Goal: Task Accomplishment & Management: Complete application form

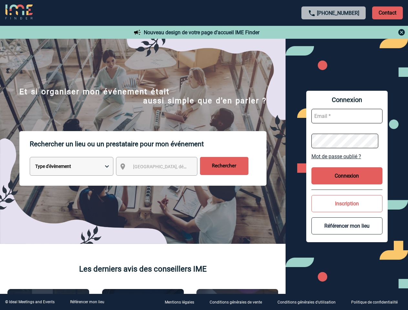
click at [204, 155] on p "Rechercher un lieu ou un prestataire pour mon événement" at bounding box center [148, 144] width 237 height 26
click at [387, 13] on p "Contact" at bounding box center [387, 12] width 31 height 13
click at [334, 32] on div at bounding box center [334, 32] width 144 height 8
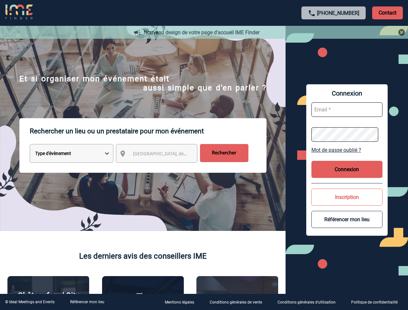
click at [162, 168] on div at bounding box center [200, 152] width 400 height 304
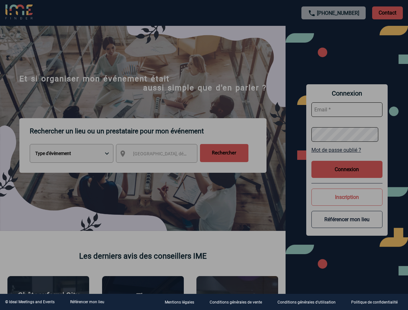
click at [347, 156] on div at bounding box center [204, 155] width 408 height 310
click at [347, 176] on div at bounding box center [204, 155] width 408 height 310
click at [347, 203] on button "Inscription" at bounding box center [346, 197] width 71 height 17
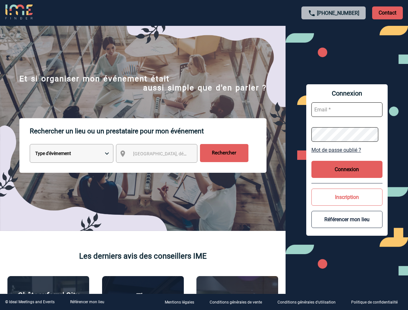
click at [347, 226] on button "Référencer mon lieu" at bounding box center [346, 219] width 71 height 17
click at [87, 302] on link "Référencer mon lieu" at bounding box center [87, 302] width 34 height 5
